Goal: Find specific page/section: Find specific page/section

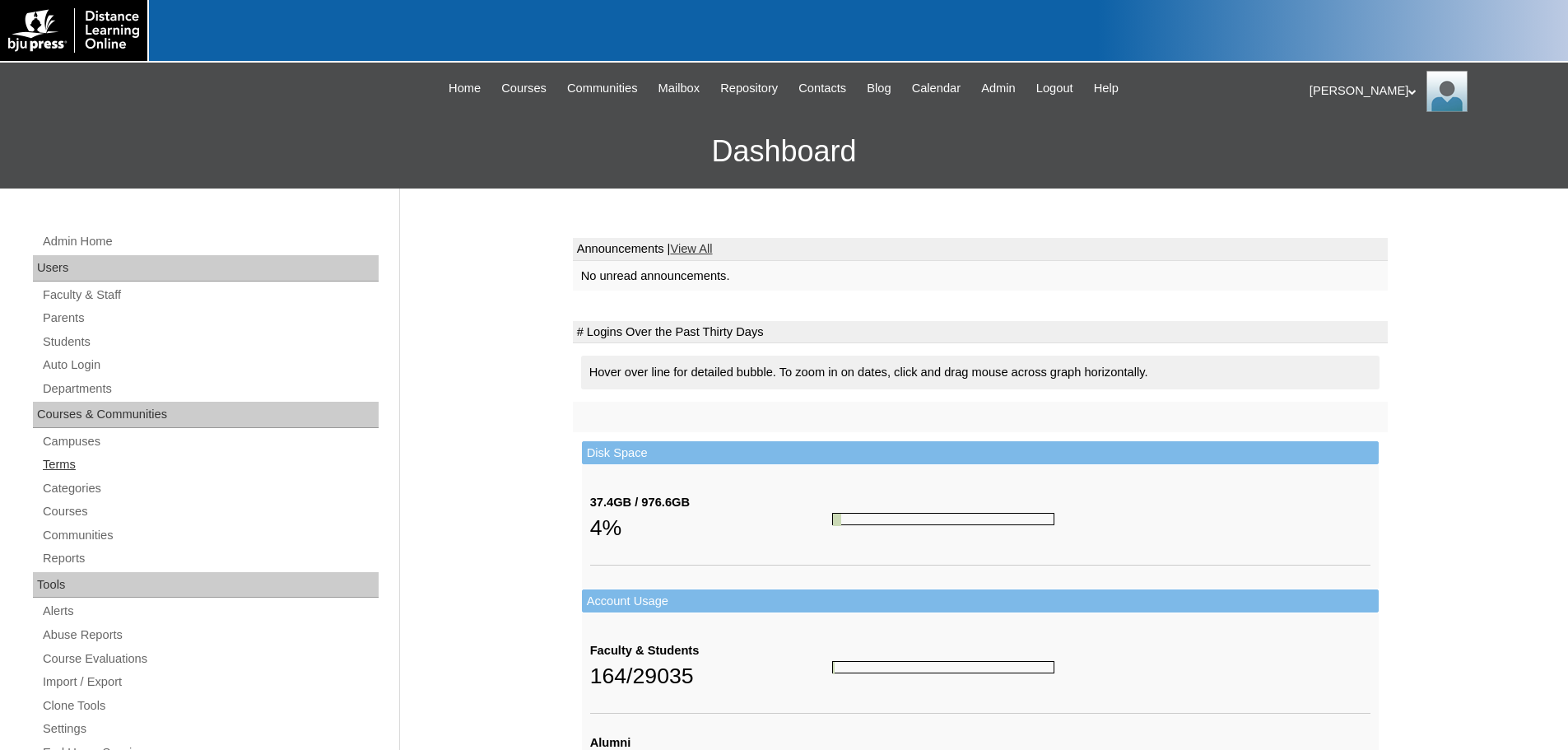
click at [64, 456] on link "Terms" at bounding box center [210, 465] width 337 height 21
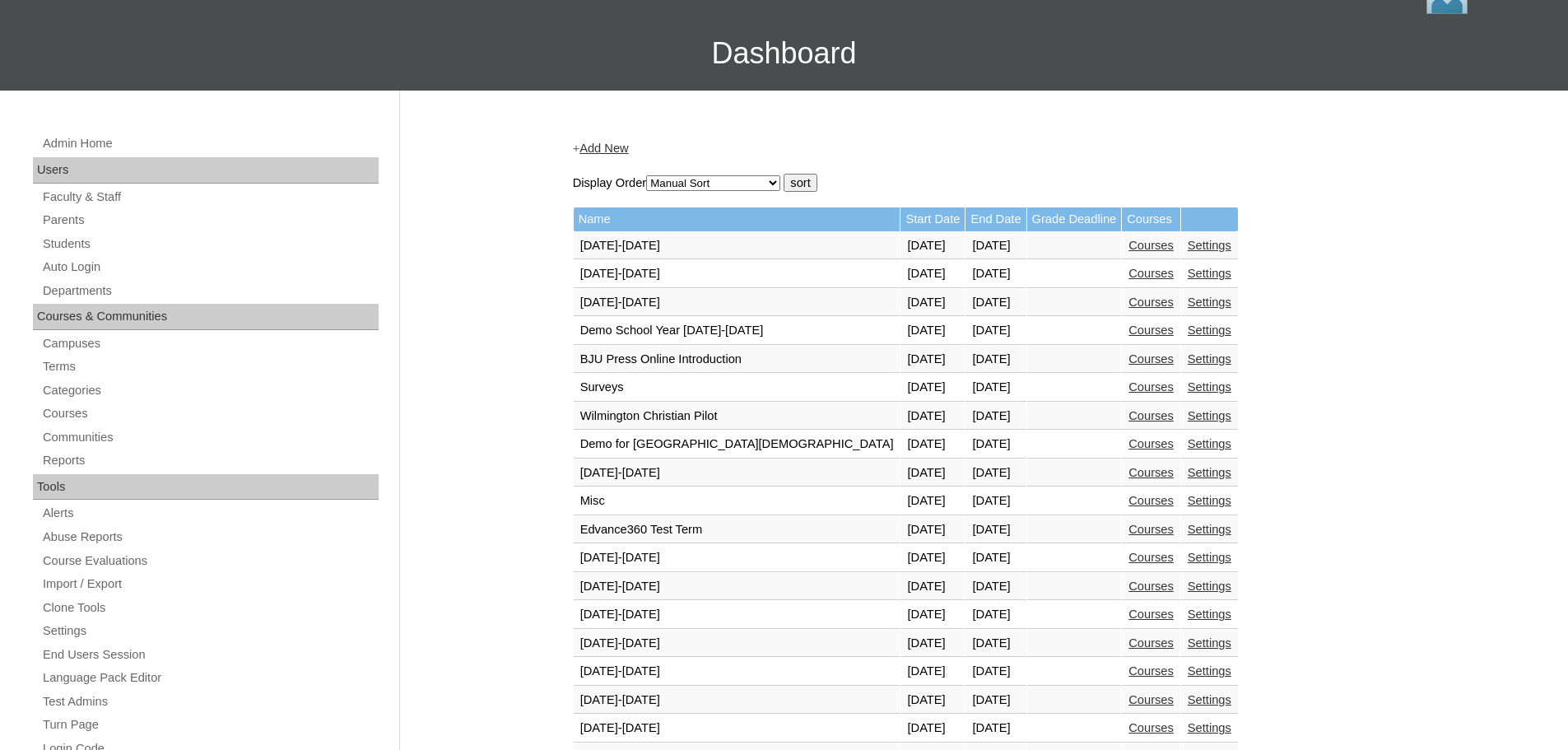
scroll to position [577, 0]
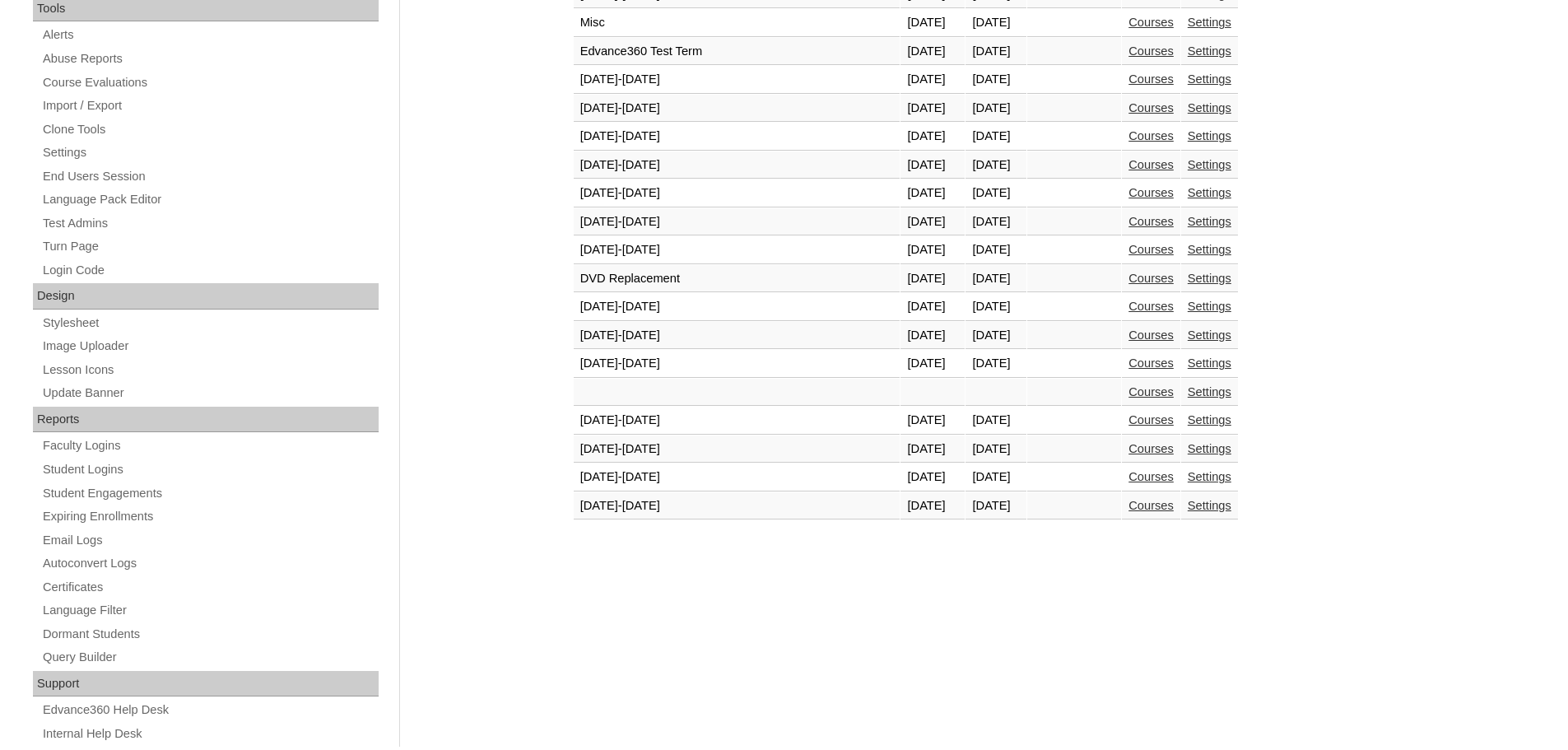
click at [1129, 505] on link "Courses" at bounding box center [1152, 506] width 46 height 13
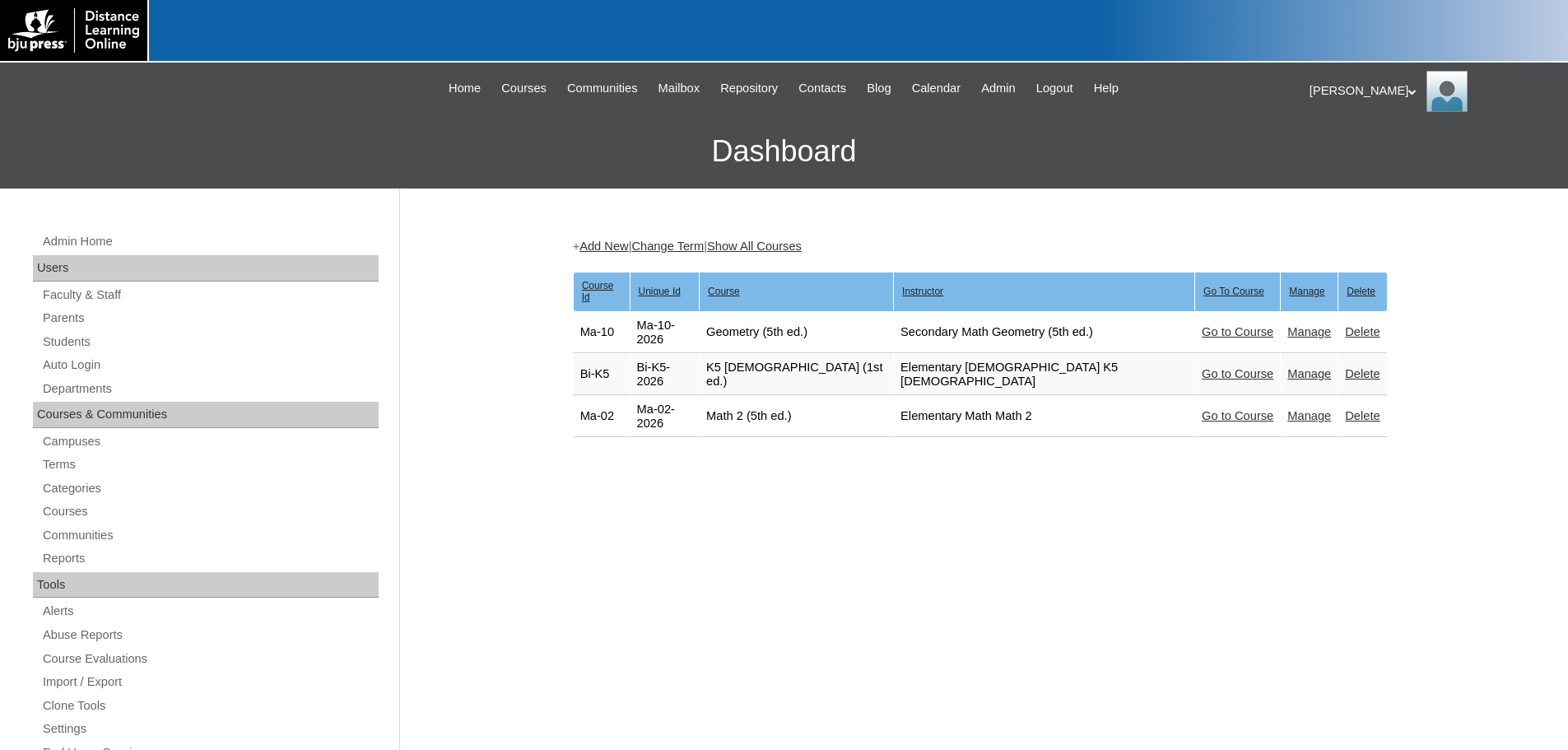
click at [1202, 367] on link "Go to Course" at bounding box center [1237, 374] width 71 height 13
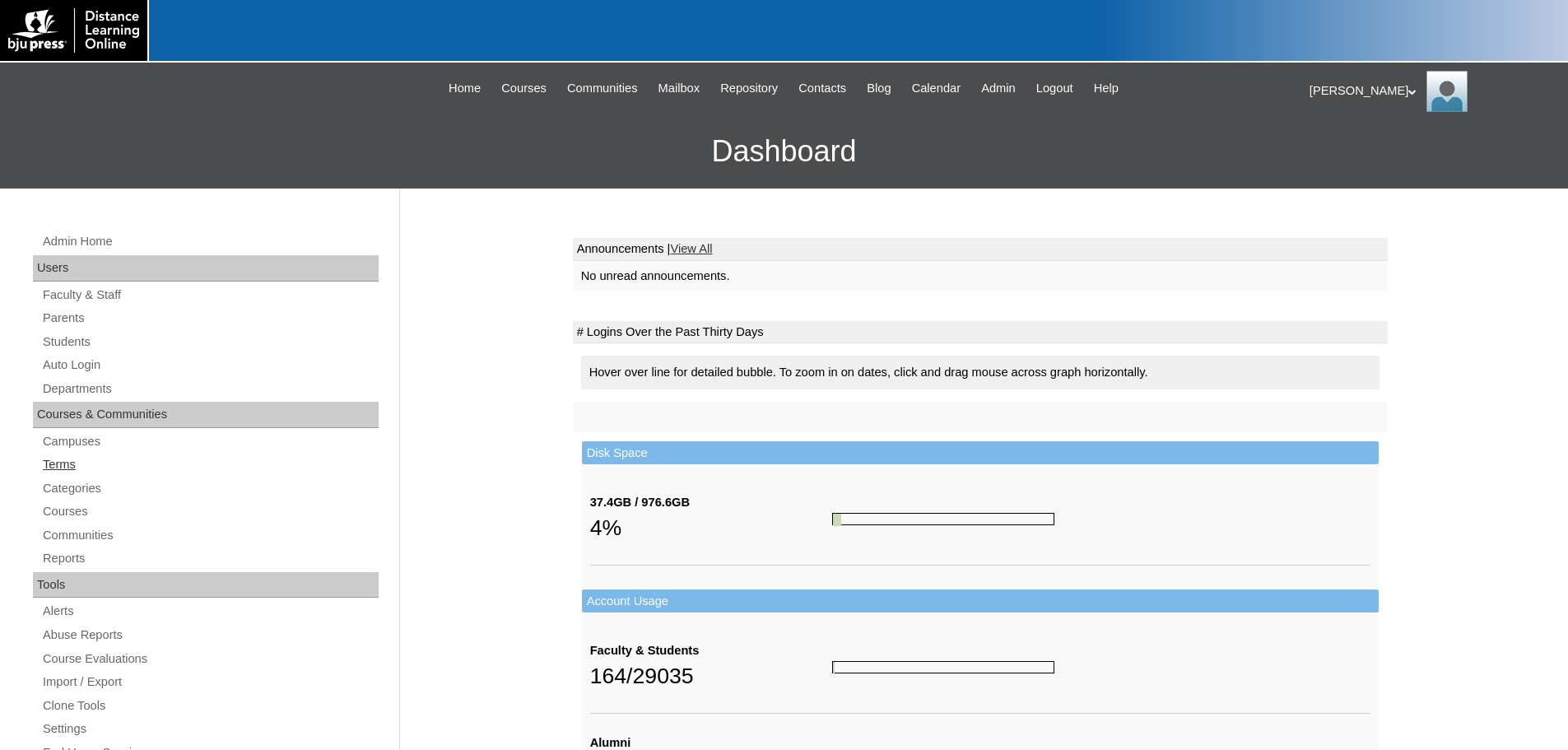
click at [52, 462] on link "Terms" at bounding box center [210, 465] width 337 height 21
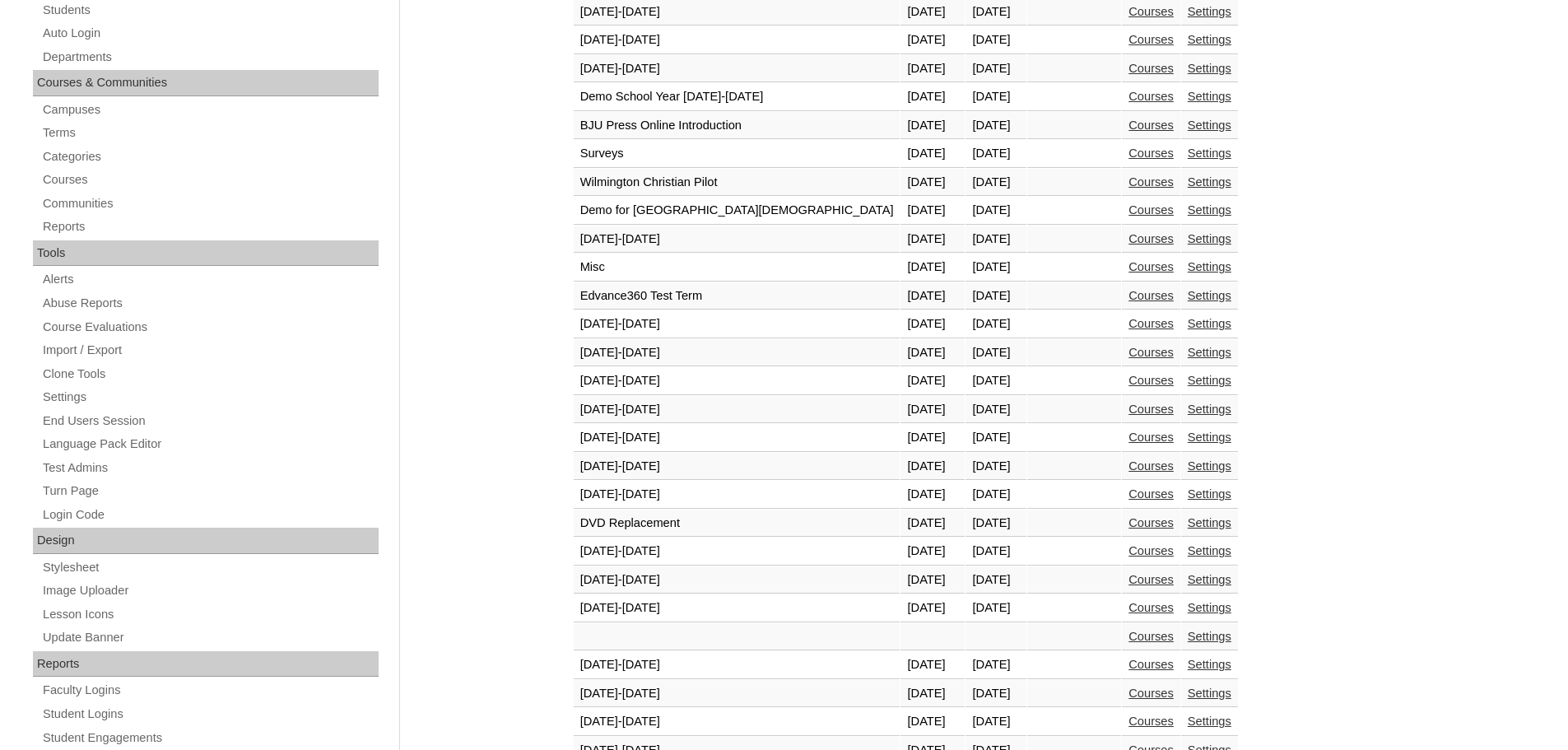
scroll to position [495, 0]
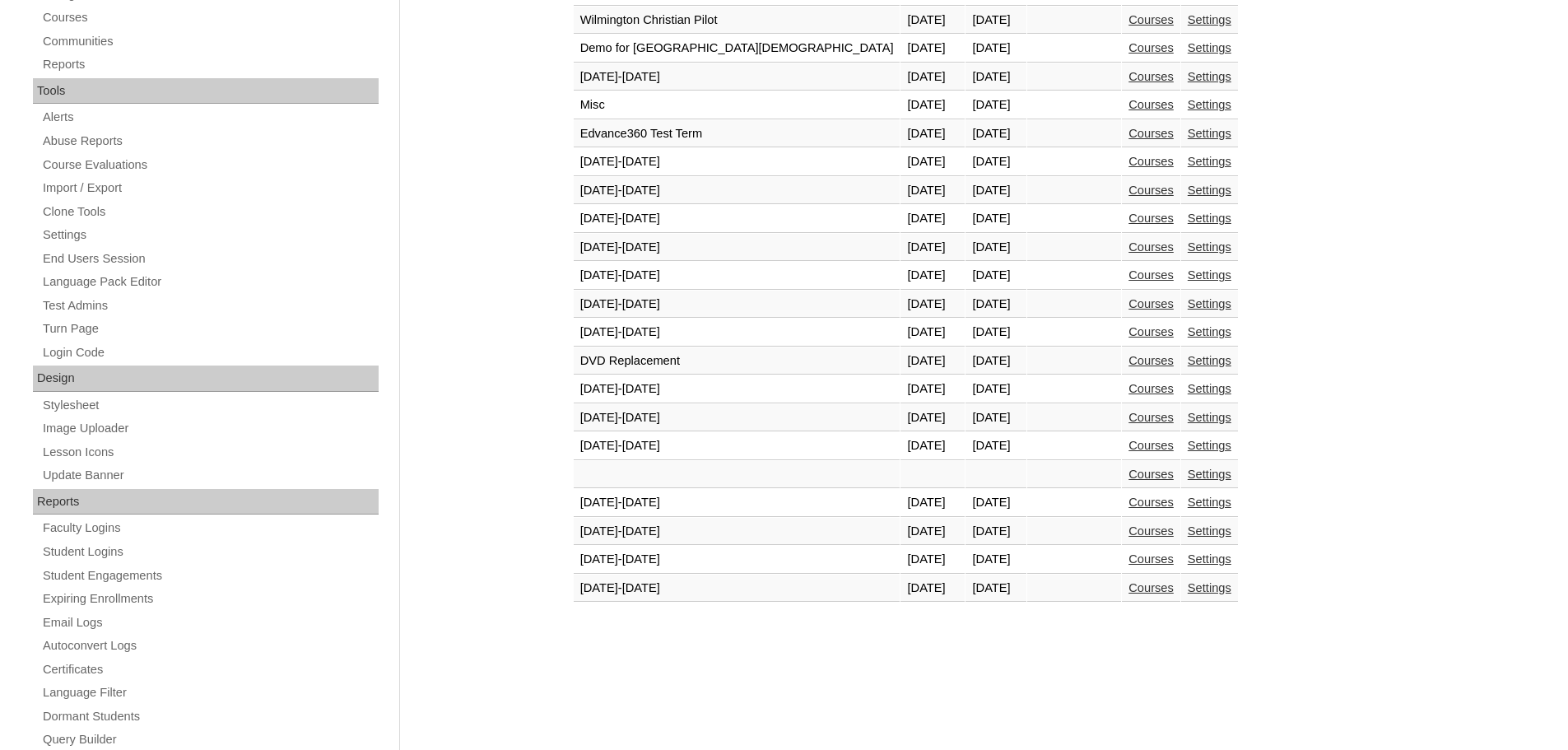
click at [1129, 588] on link "Courses" at bounding box center [1152, 588] width 46 height 13
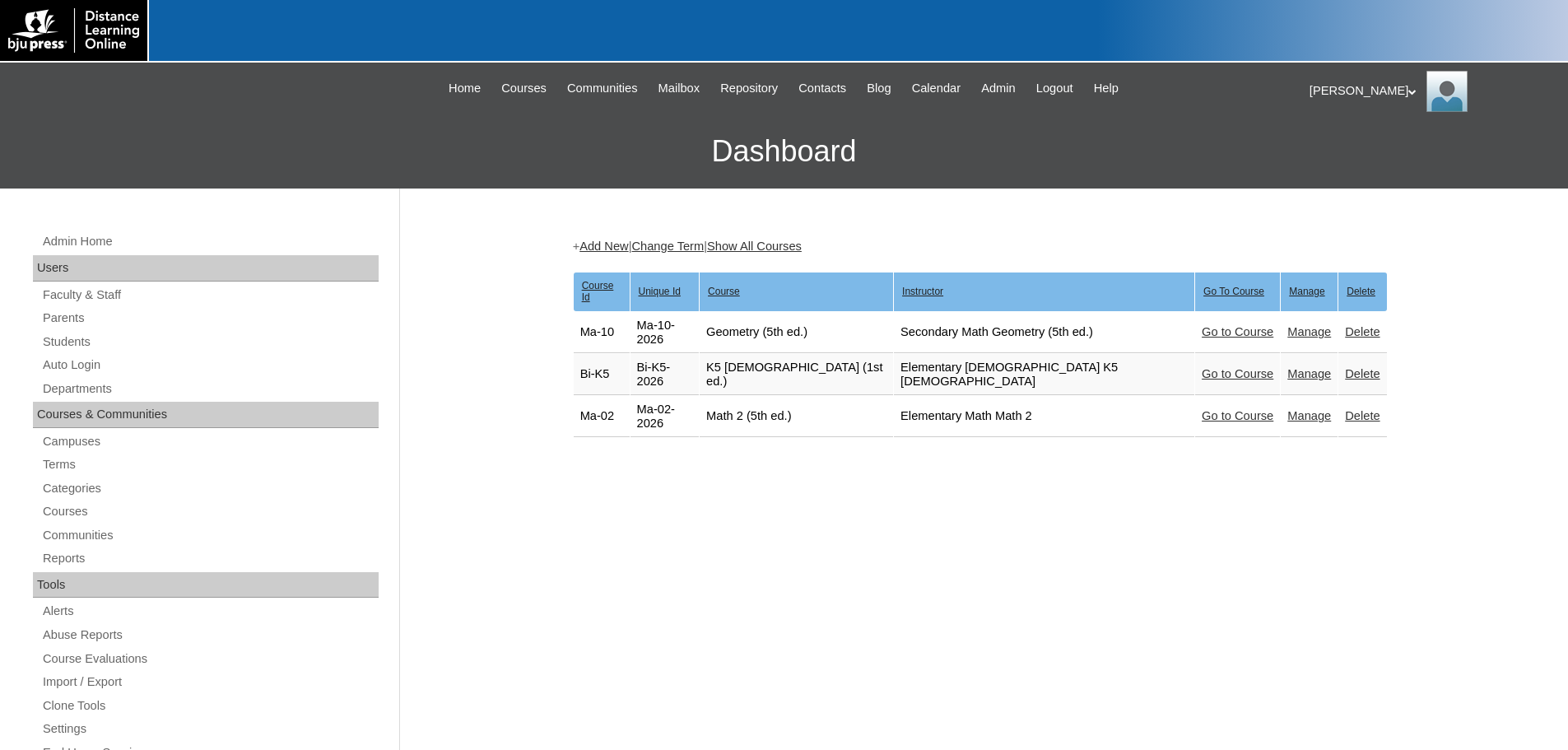
click at [1202, 367] on link "Go to Course" at bounding box center [1237, 374] width 71 height 13
